Goal: Navigation & Orientation: Find specific page/section

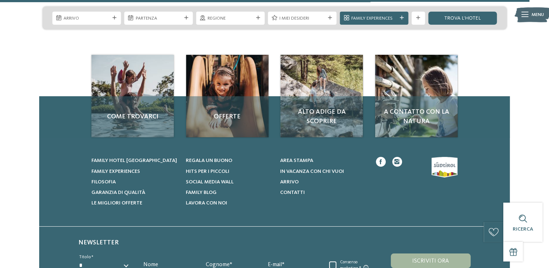
scroll to position [1888, 0]
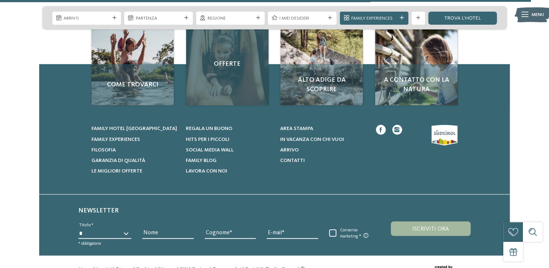
click at [218, 85] on div "Offerte" at bounding box center [227, 64] width 82 height 82
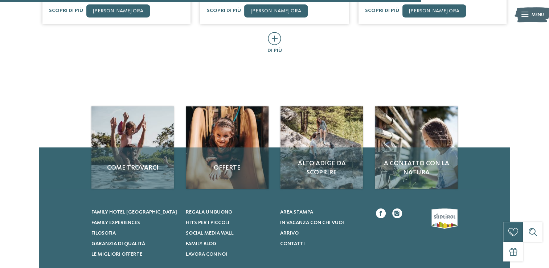
scroll to position [477, 0]
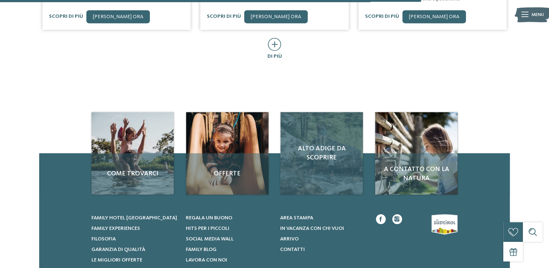
click at [303, 144] on span "Alto Adige da scoprire" at bounding box center [321, 153] width 69 height 18
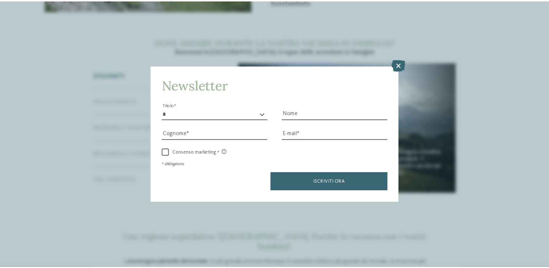
scroll to position [545, 0]
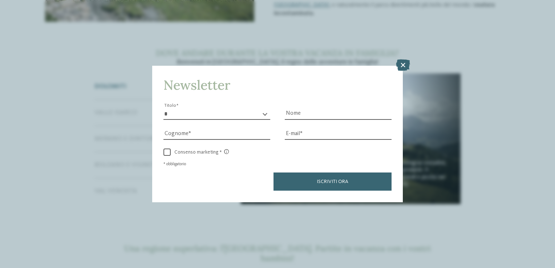
click at [395, 68] on div "Newsletter * ****** ******* ******** ****** Titolo Nome Cognome E-mail link link" at bounding box center [277, 134] width 251 height 136
click at [404, 66] on icon at bounding box center [403, 66] width 14 height 12
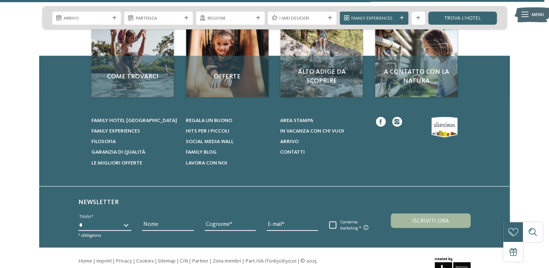
scroll to position [1737, 0]
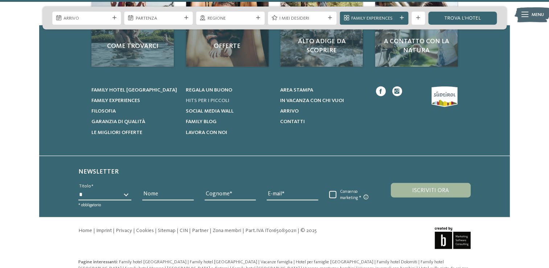
click at [218, 98] on span "Hits per i piccoli" at bounding box center [208, 100] width 44 height 5
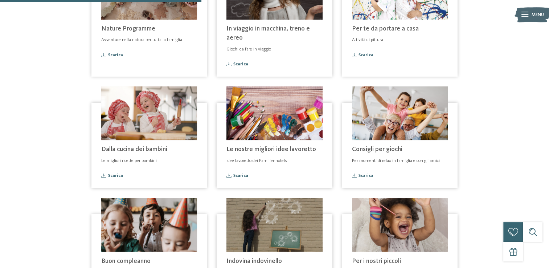
scroll to position [218, 0]
